Goal: Task Accomplishment & Management: Manage account settings

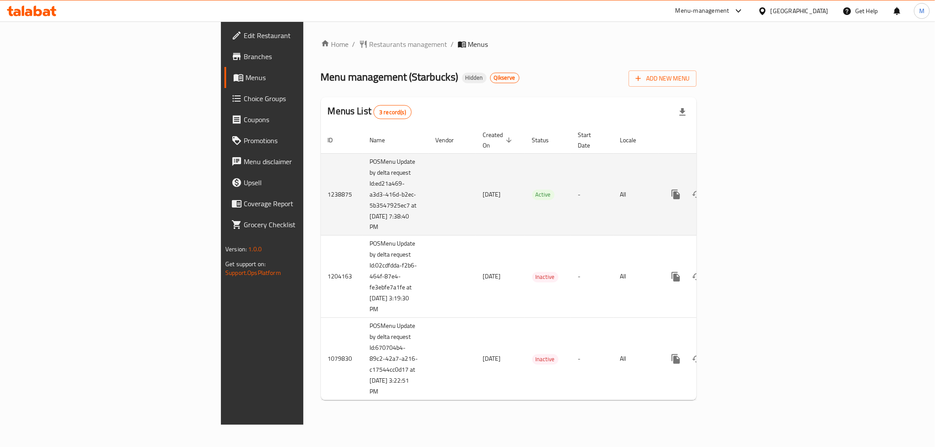
click at [744, 189] on icon "enhanced table" at bounding box center [739, 194] width 11 height 11
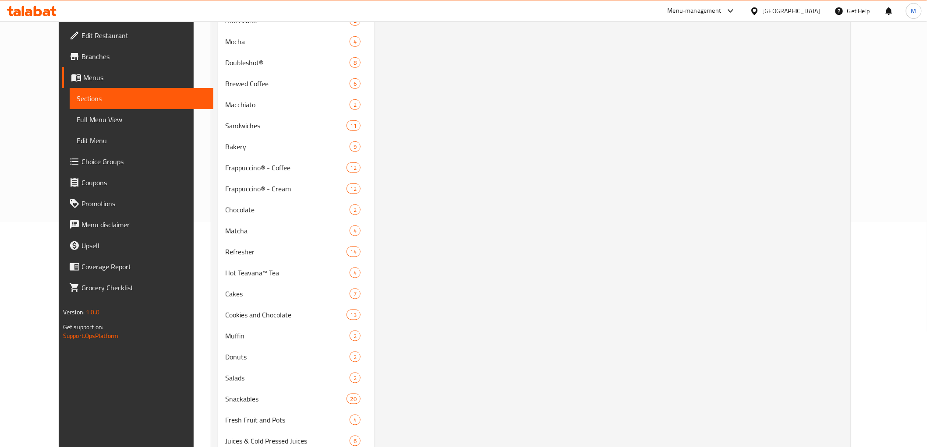
scroll to position [195, 0]
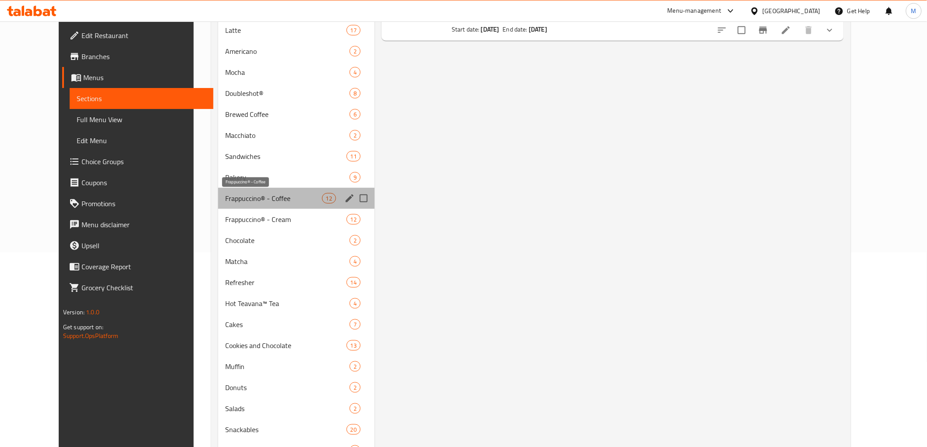
click at [242, 200] on span "Frappuccino® - Coffee" at bounding box center [273, 198] width 97 height 11
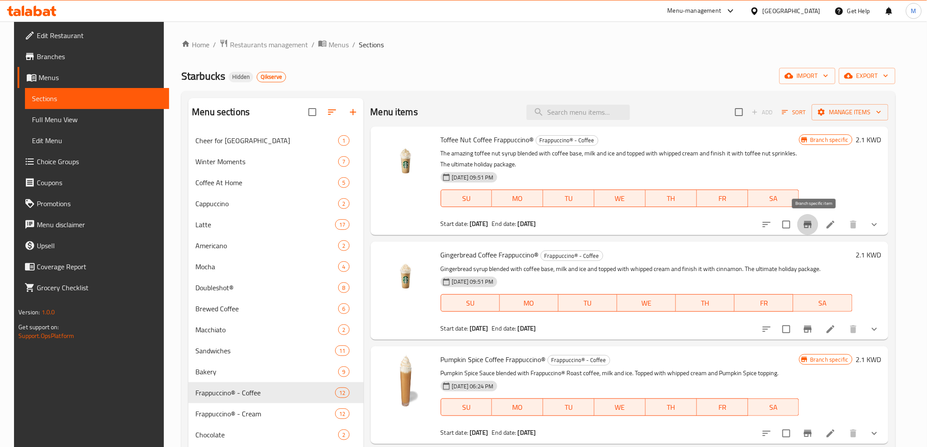
click at [813, 221] on icon "Branch-specific-item" at bounding box center [808, 225] width 11 height 11
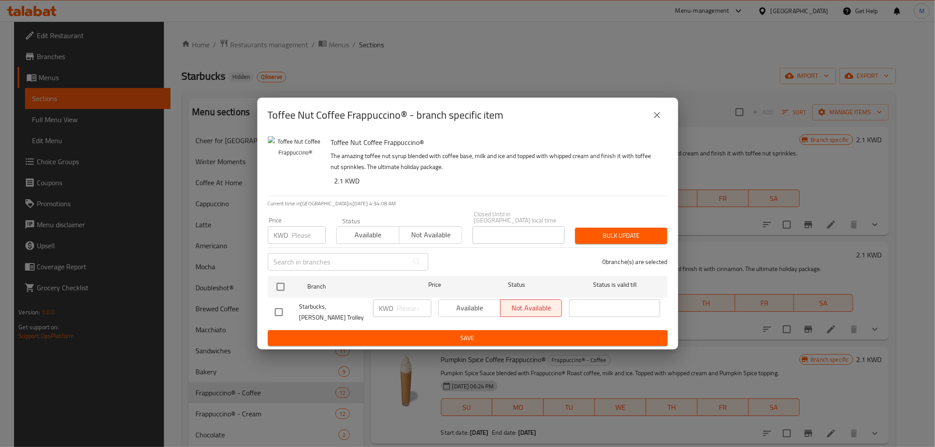
click at [658, 126] on button "close" at bounding box center [656, 115] width 21 height 21
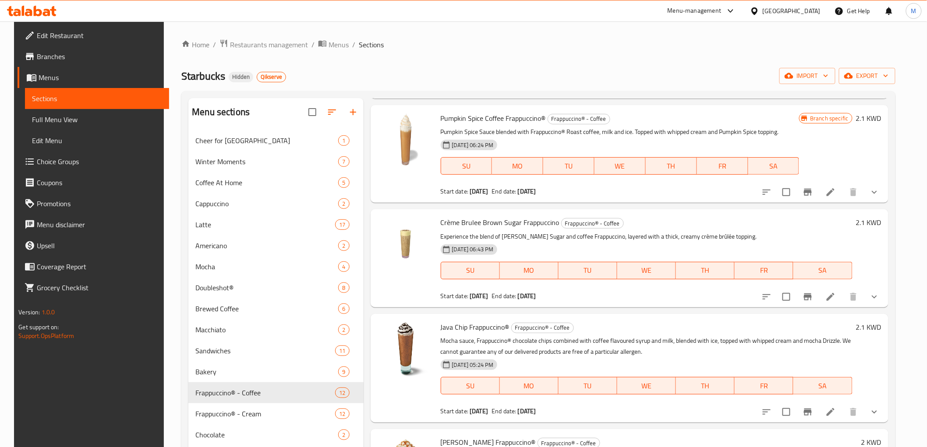
scroll to position [243, 0]
click at [813, 192] on icon "Branch-specific-item" at bounding box center [808, 190] width 11 height 11
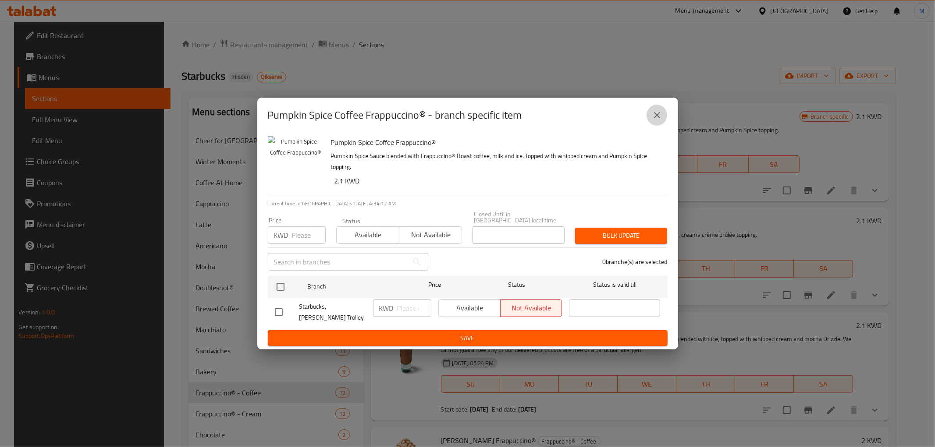
click at [655, 115] on icon "close" at bounding box center [657, 115] width 11 height 11
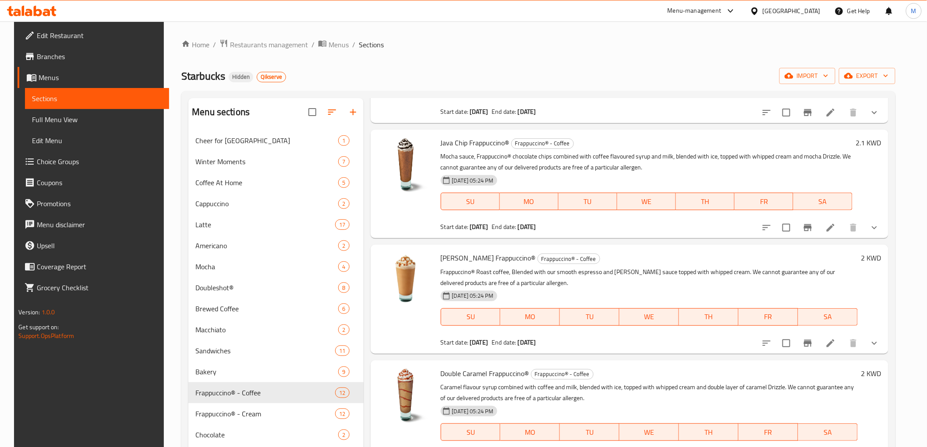
scroll to position [438, 0]
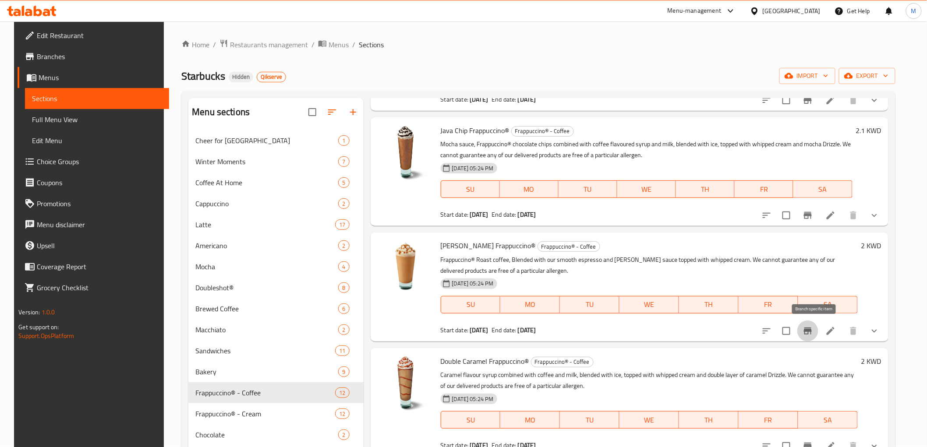
click at [813, 333] on icon "Branch-specific-item" at bounding box center [808, 331] width 11 height 11
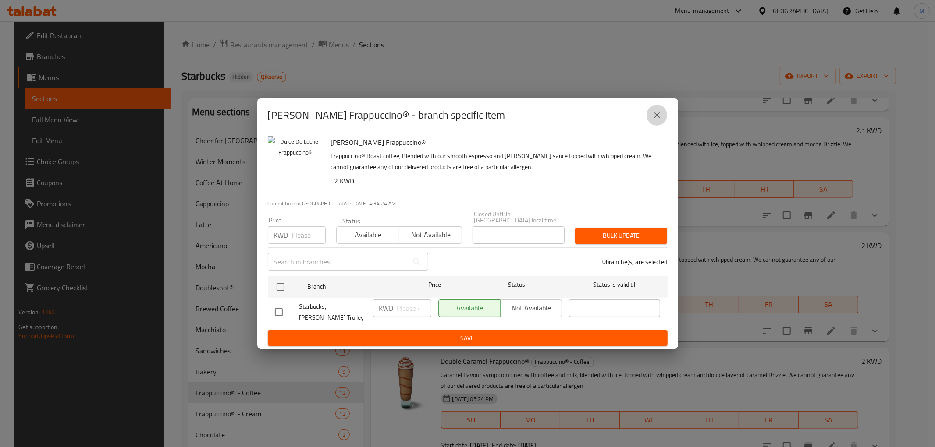
click at [659, 111] on button "close" at bounding box center [656, 115] width 21 height 21
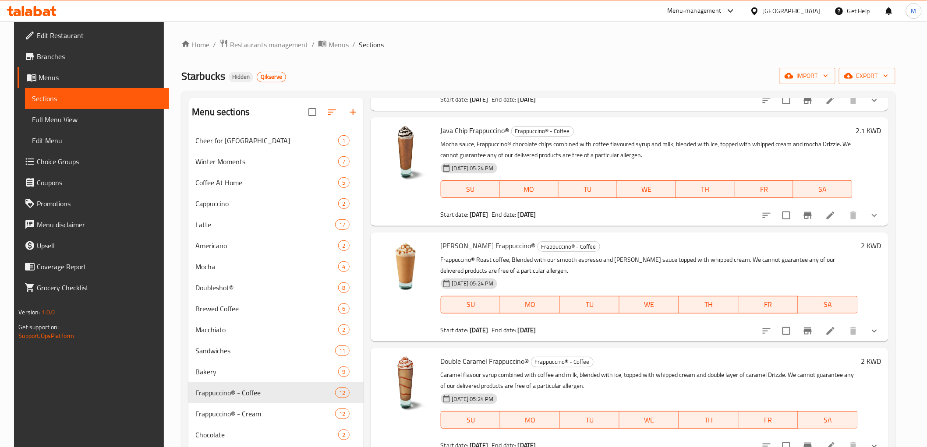
click at [698, 82] on div "Starbucks Hidden Qikserve import export" at bounding box center [538, 76] width 714 height 16
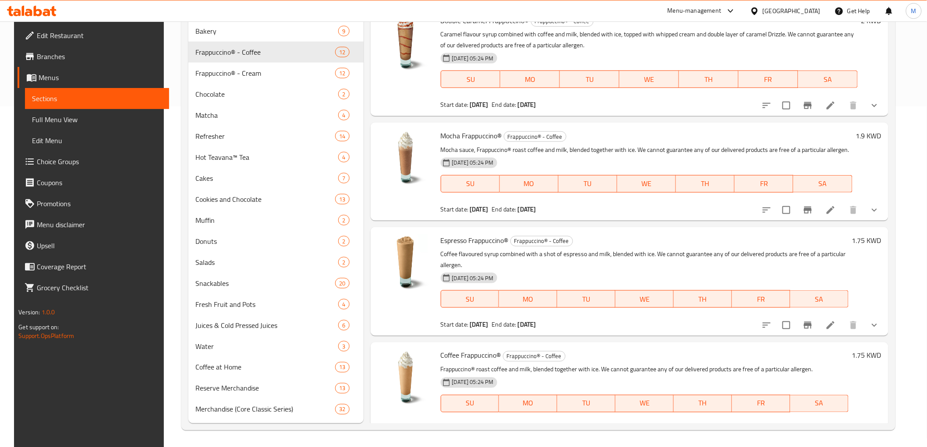
click at [812, 327] on icon "Branch-specific-item" at bounding box center [808, 325] width 8 height 7
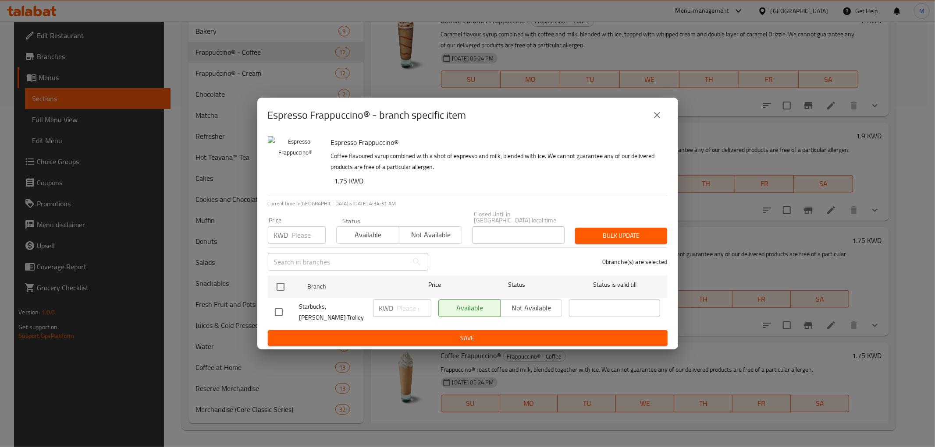
drag, startPoint x: 654, startPoint y: 115, endPoint x: 0, endPoint y: 167, distance: 656.2
click at [654, 115] on icon "close" at bounding box center [657, 115] width 11 height 11
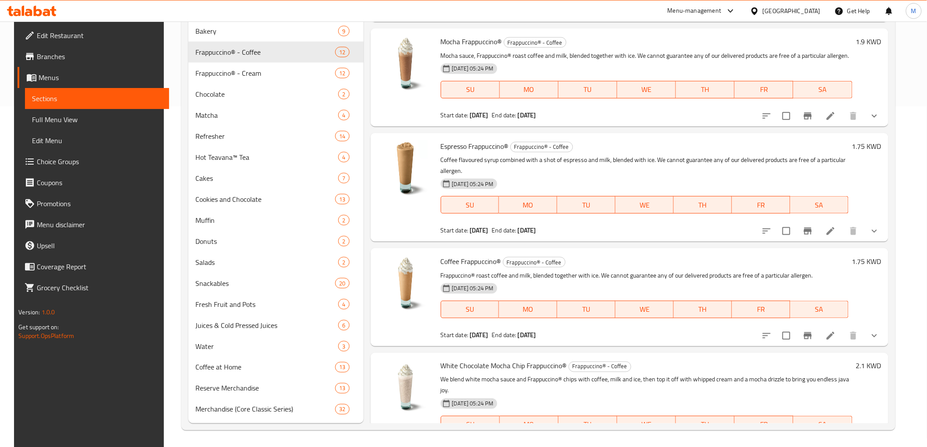
scroll to position [535, 0]
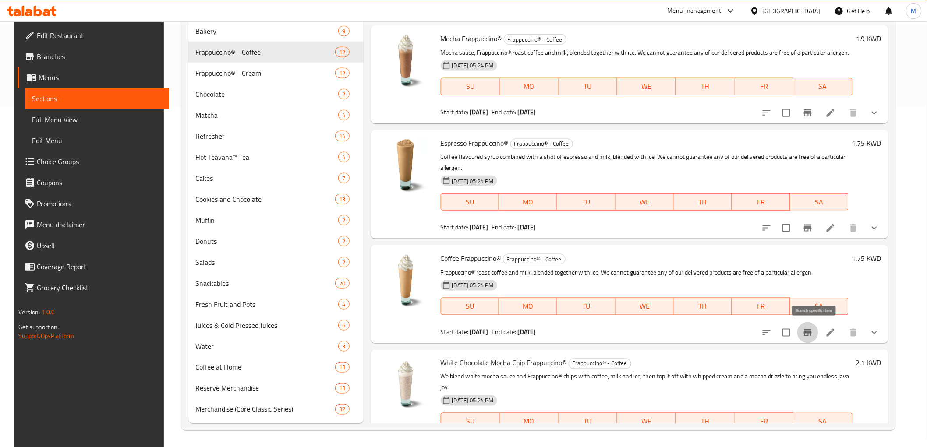
click at [812, 330] on icon "Branch-specific-item" at bounding box center [808, 333] width 8 height 7
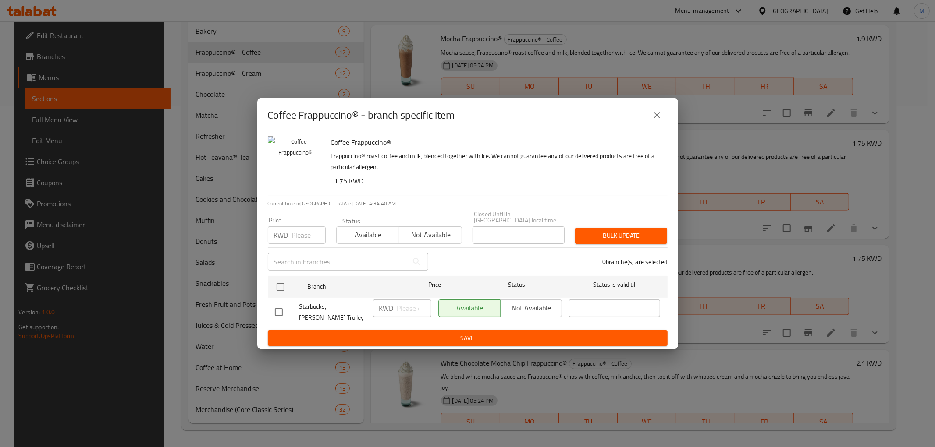
click at [652, 118] on icon "close" at bounding box center [657, 115] width 11 height 11
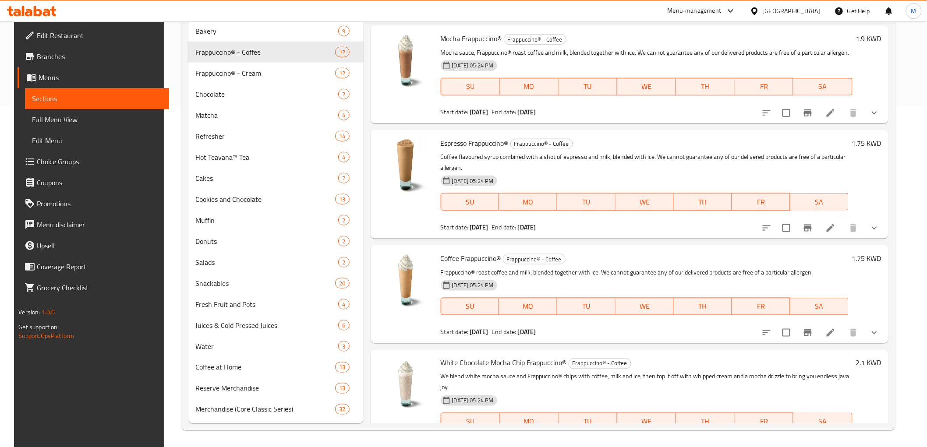
scroll to position [40, 0]
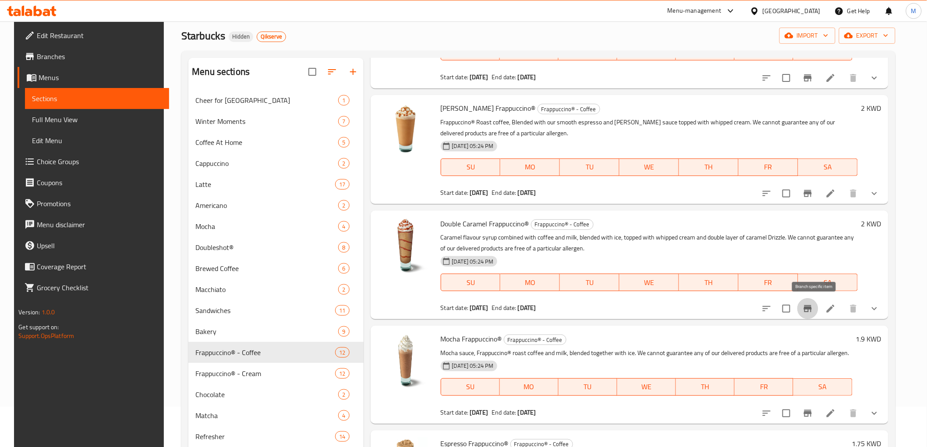
click at [812, 311] on icon "Branch-specific-item" at bounding box center [808, 308] width 8 height 7
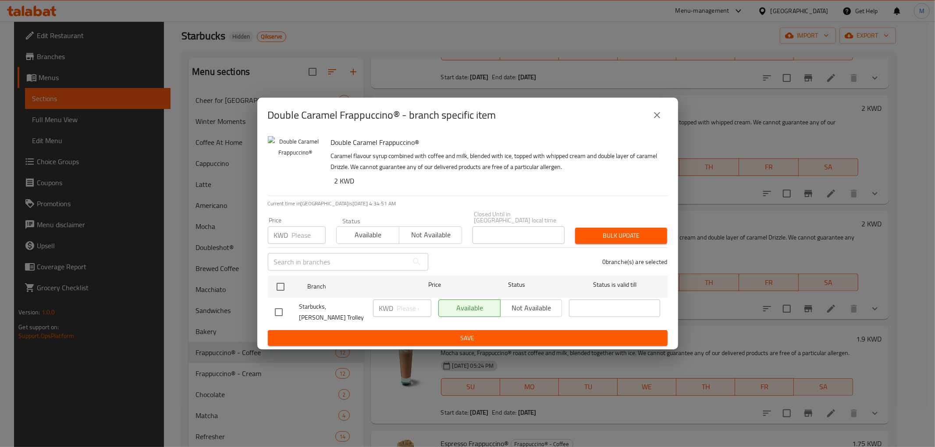
drag, startPoint x: 661, startPoint y: 123, endPoint x: 660, endPoint y: 43, distance: 79.8
click at [661, 120] on icon "close" at bounding box center [657, 115] width 11 height 11
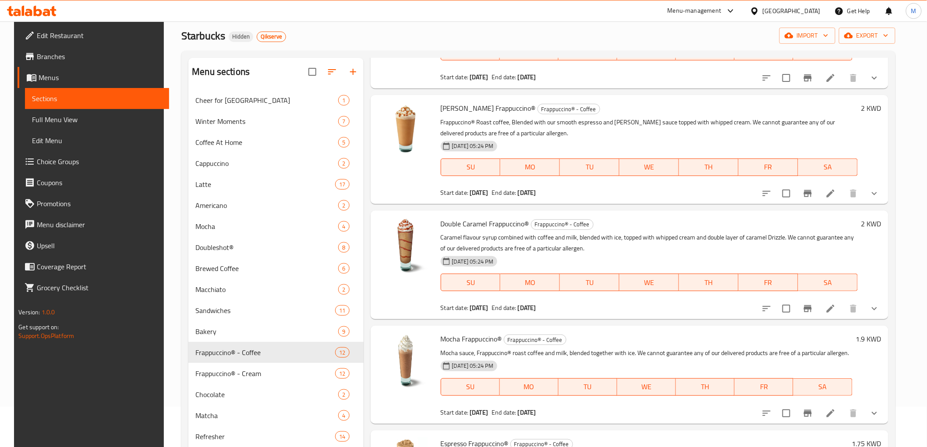
click at [812, 413] on icon "Branch-specific-item" at bounding box center [808, 413] width 8 height 7
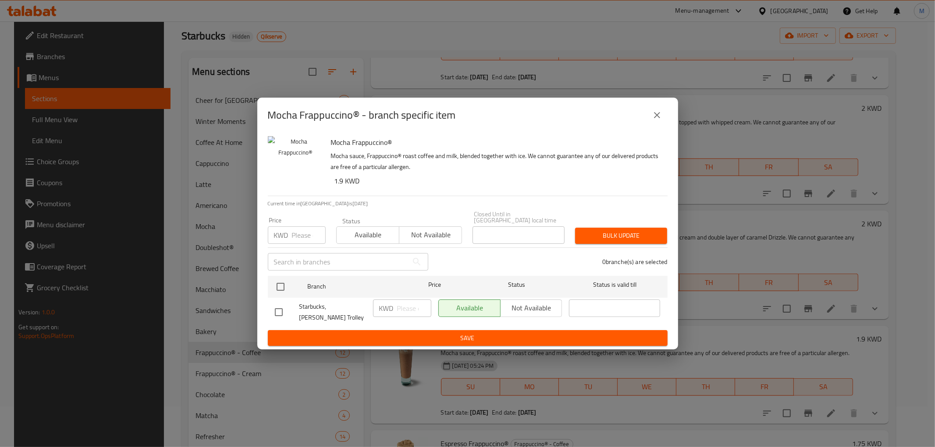
drag, startPoint x: 802, startPoint y: 135, endPoint x: 86, endPoint y: 286, distance: 731.7
click at [801, 135] on div "Mocha Frappuccino® - branch specific item Mocha Frappuccino® Mocha sauce, Frapp…" at bounding box center [467, 223] width 935 height 447
drag, startPoint x: 655, startPoint y: 118, endPoint x: 654, endPoint y: 84, distance: 34.6
click at [655, 118] on icon "close" at bounding box center [657, 115] width 11 height 11
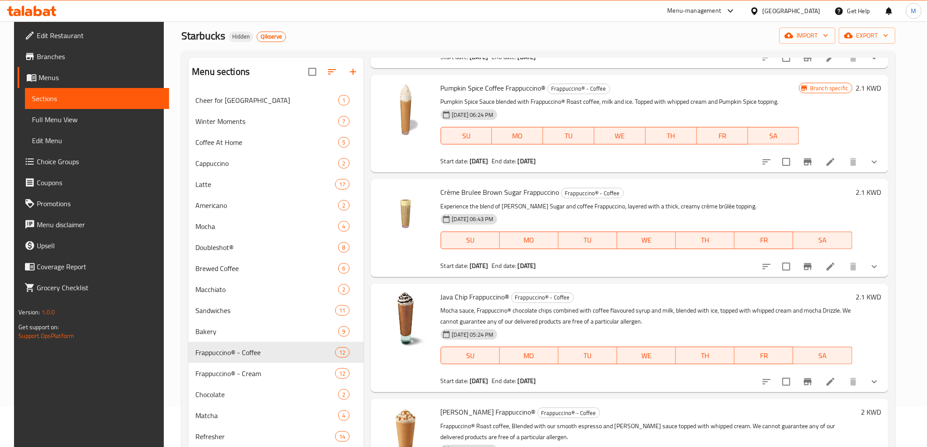
scroll to position [234, 0]
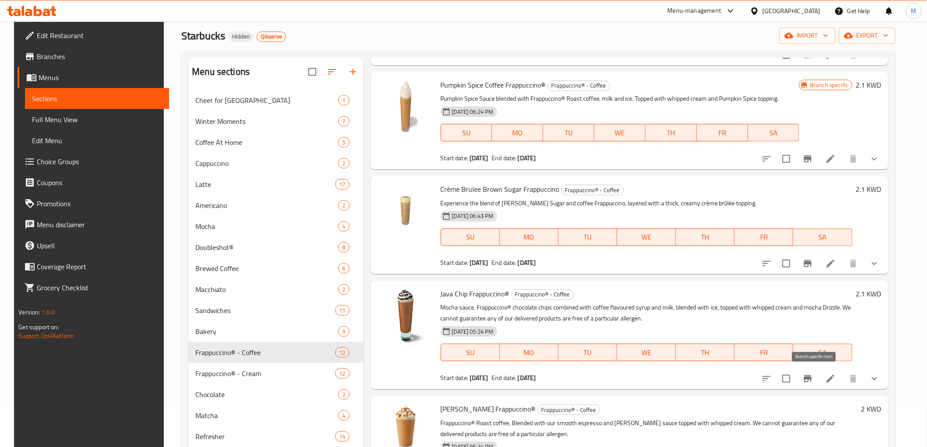
click at [812, 379] on icon "Branch-specific-item" at bounding box center [808, 379] width 8 height 7
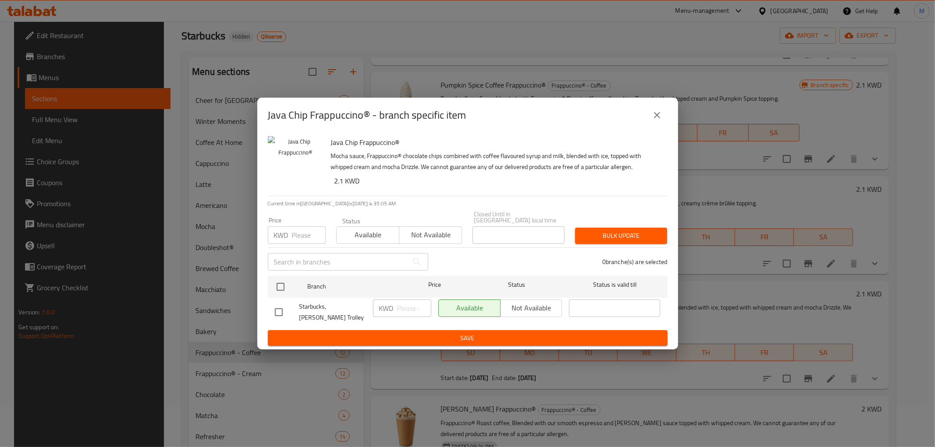
click at [655, 114] on icon "close" at bounding box center [657, 115] width 11 height 11
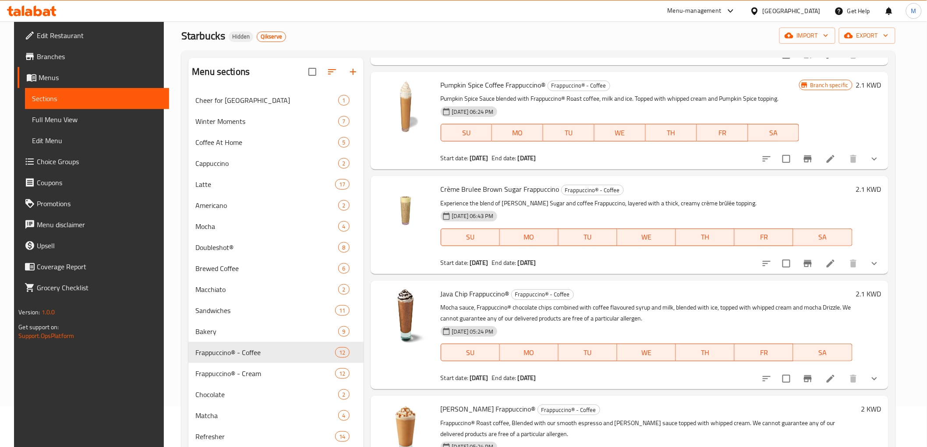
click at [732, 99] on p "Pumpkin Spice Sauce blended with Frappuccino® Roast coffee, milk and ice. Toppe…" at bounding box center [620, 98] width 359 height 11
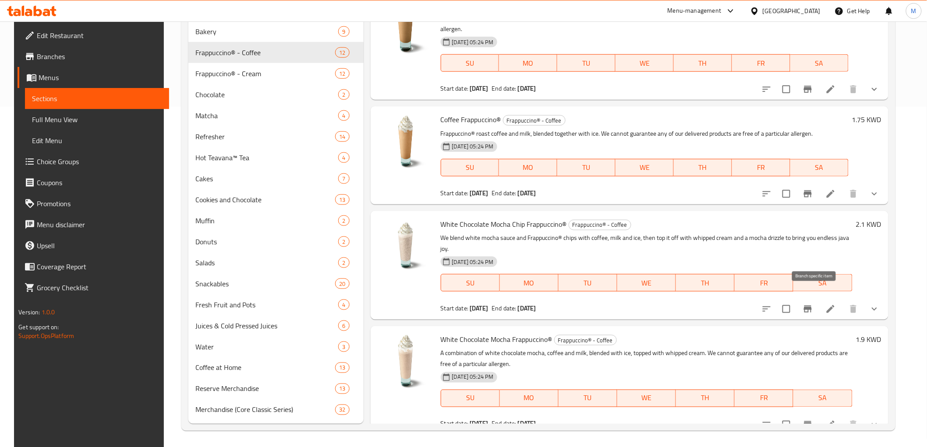
click at [811, 304] on icon "Branch-specific-item" at bounding box center [808, 309] width 11 height 11
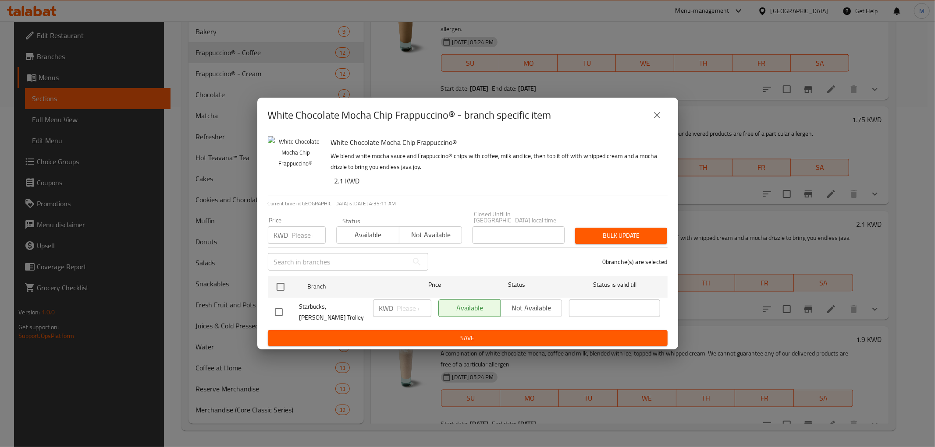
click at [656, 113] on icon "close" at bounding box center [657, 115] width 11 height 11
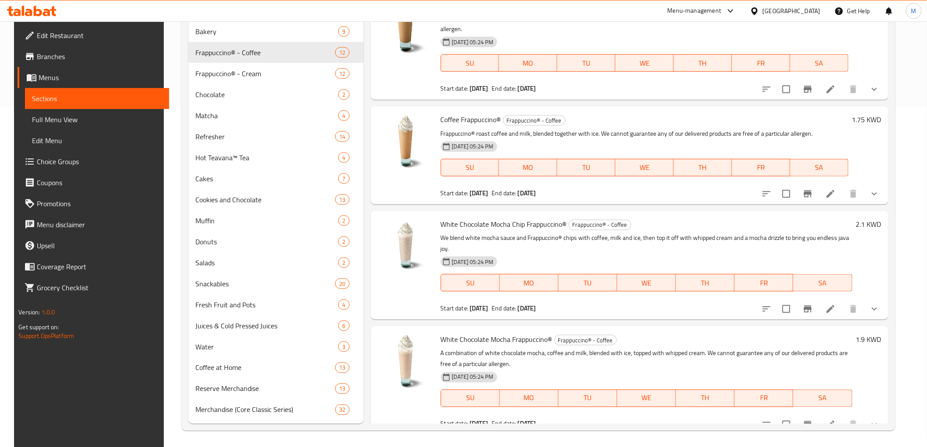
scroll to position [252, 0]
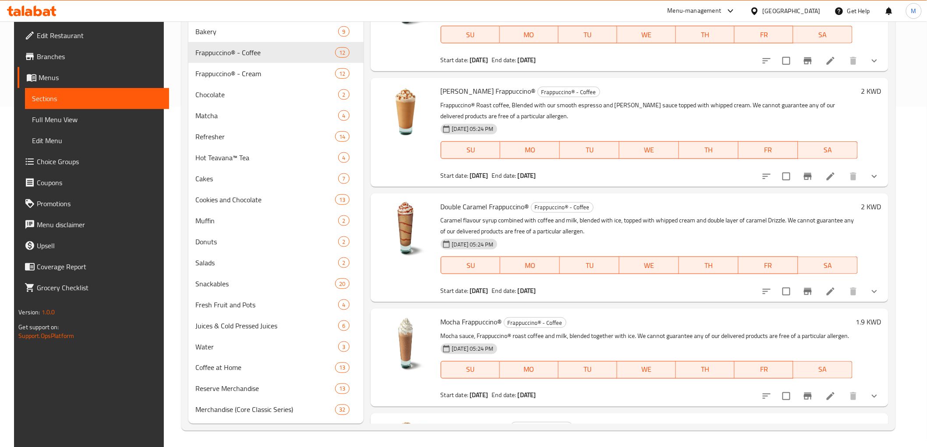
click at [812, 174] on icon "Branch-specific-item" at bounding box center [808, 176] width 8 height 7
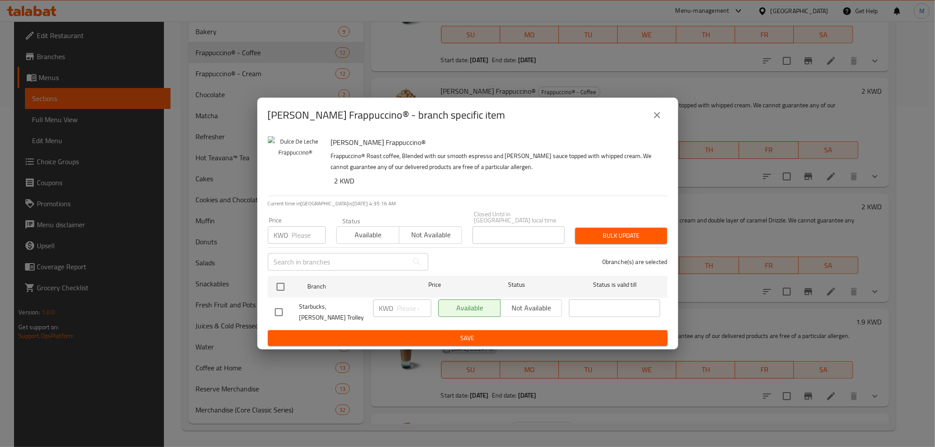
click at [654, 117] on icon "close" at bounding box center [657, 115] width 11 height 11
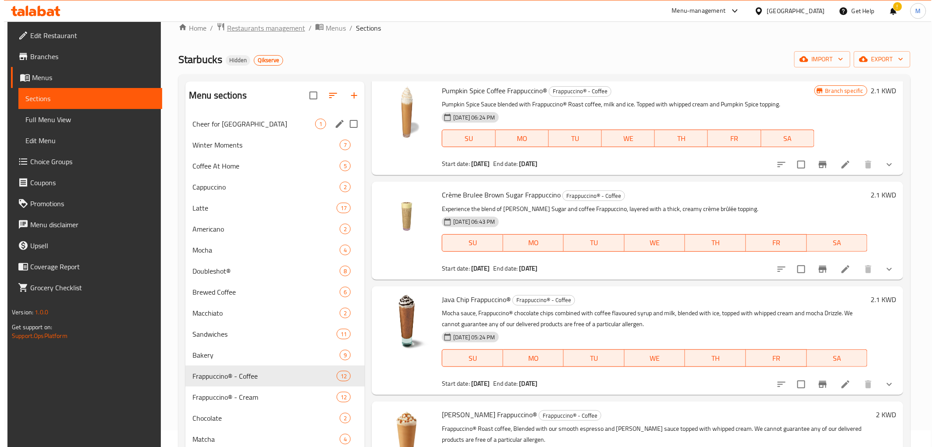
scroll to position [0, 0]
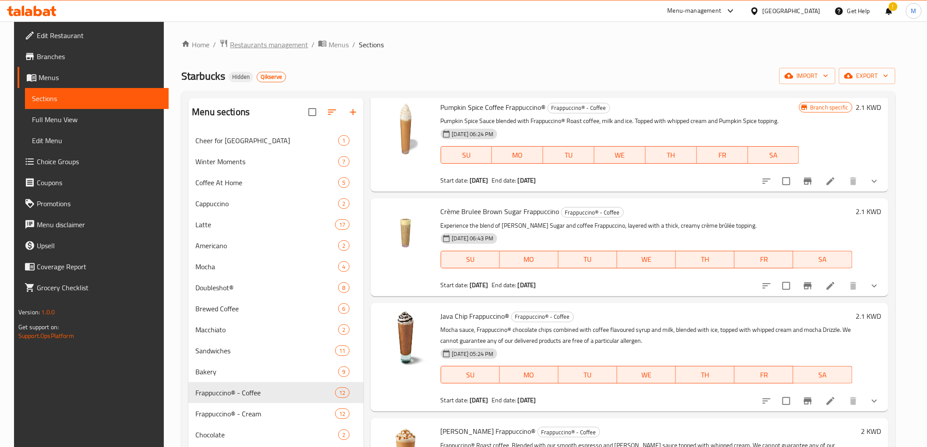
click at [252, 46] on span "Restaurants management" at bounding box center [269, 44] width 78 height 11
